Goal: Information Seeking & Learning: Learn about a topic

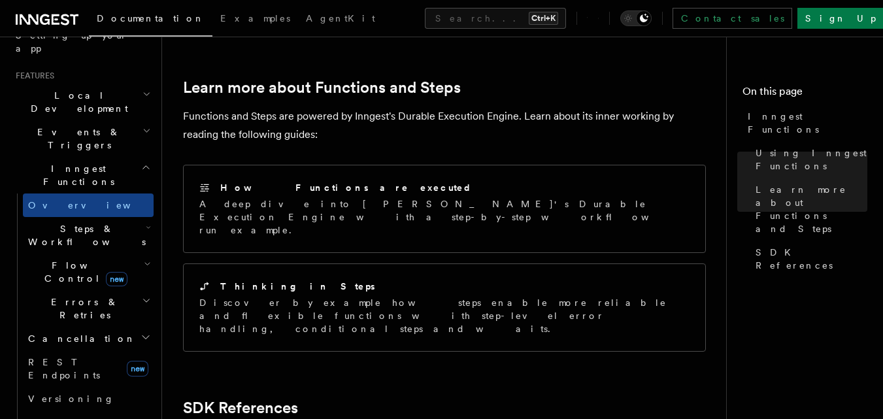
scroll to position [1142, 0]
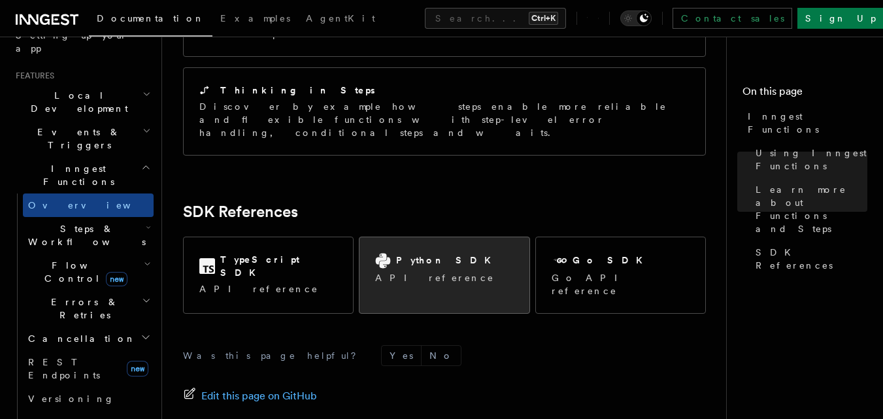
click at [480, 237] on div "Python SDK API reference" at bounding box center [443, 268] width 169 height 63
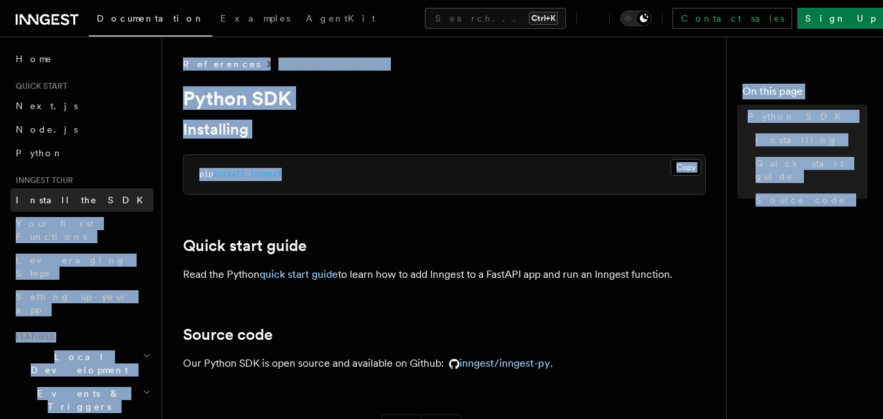
drag, startPoint x: 311, startPoint y: 174, endPoint x: 99, endPoint y: 188, distance: 212.9
click at [162, 188] on div "Search... Documentation Examples AgentKit Home Quick start Next.js Node.js Pyth…" at bounding box center [522, 316] width 721 height 632
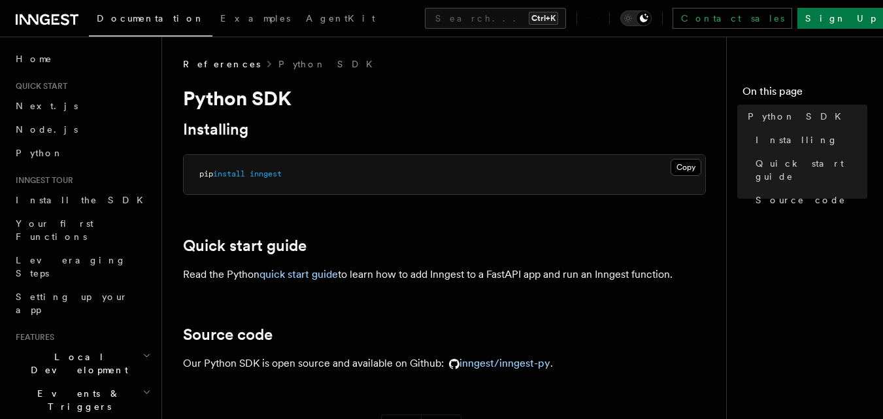
click at [481, 228] on article "References Python SDK Python SDK Installing Copy Copied pip install inngest Qui…" at bounding box center [449, 345] width 533 height 574
